Goal: Task Accomplishment & Management: Manage account settings

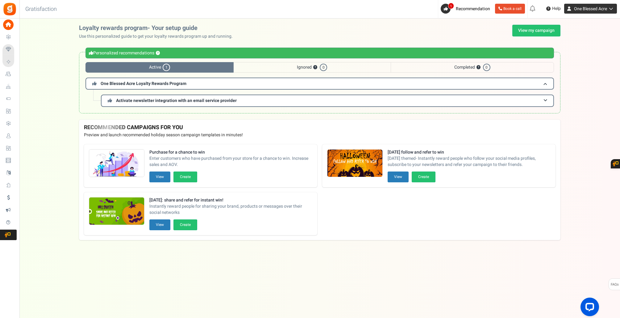
click at [577, 8] on span "One Blessed Acre" at bounding box center [590, 9] width 33 height 6
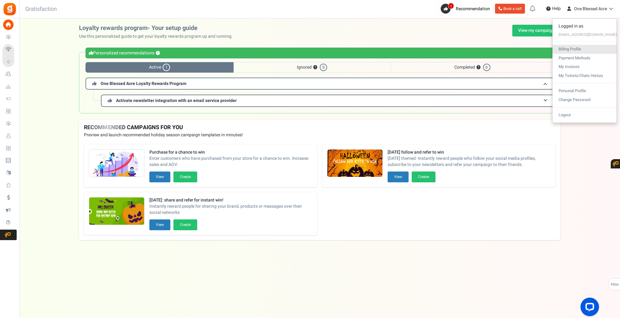
click at [573, 50] on link "Billing Profile" at bounding box center [584, 49] width 64 height 9
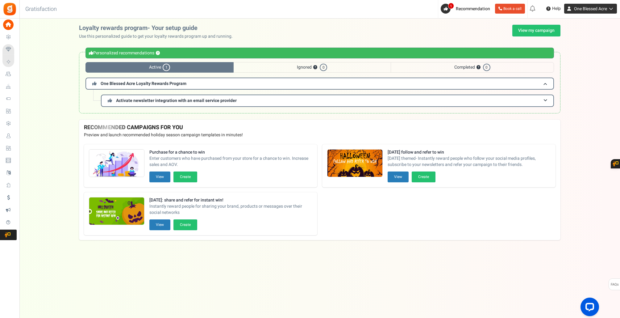
click at [576, 11] on span "One Blessed Acre" at bounding box center [590, 9] width 33 height 6
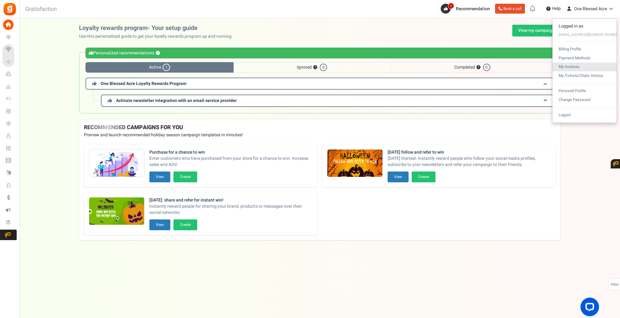
click at [574, 66] on link "My Invoices" at bounding box center [584, 66] width 64 height 9
